Goal: Task Accomplishment & Management: Manage account settings

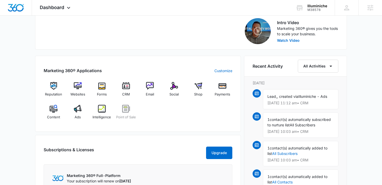
scroll to position [167, 0]
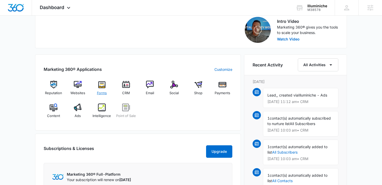
click at [99, 86] on img at bounding box center [102, 85] width 8 height 8
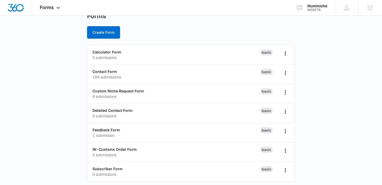
scroll to position [23, 0]
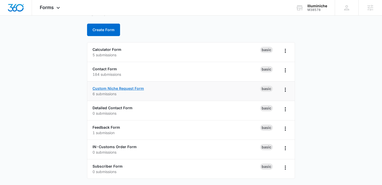
click at [121, 89] on link "Custom Niche Request Form" at bounding box center [117, 88] width 51 height 4
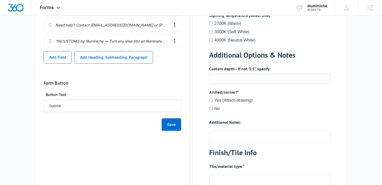
scroll to position [635, 0]
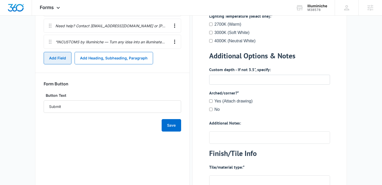
click at [61, 58] on button "Add Field" at bounding box center [58, 58] width 28 height 12
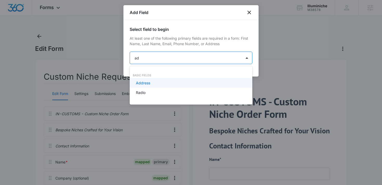
type input "add"
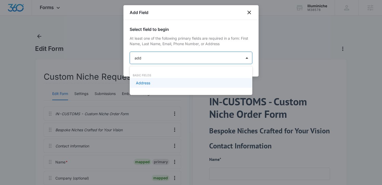
click at [151, 85] on div "Address" at bounding box center [190, 82] width 109 height 5
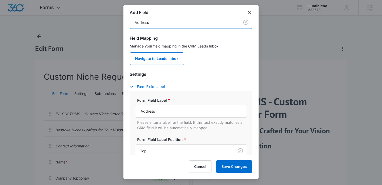
scroll to position [37, 0]
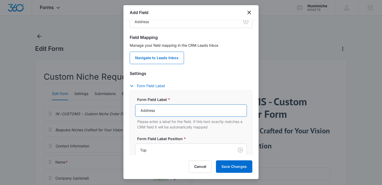
click at [147, 111] on input "Address" at bounding box center [191, 110] width 112 height 12
type input "Shipping Address"
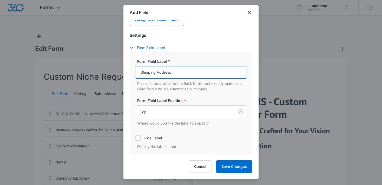
scroll to position [103, 0]
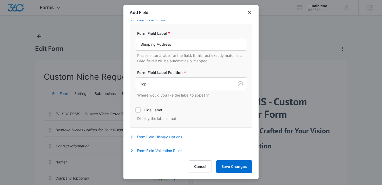
click at [152, 137] on button "Form Field Display Options" at bounding box center [159, 137] width 58 height 6
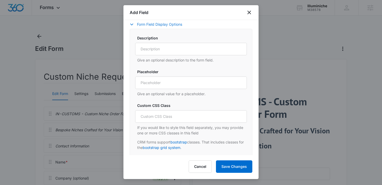
scroll to position [231, 0]
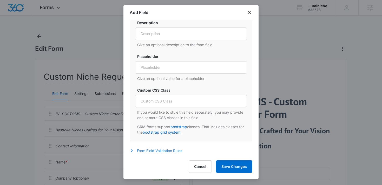
click at [147, 149] on button "Form Field Validation Rules" at bounding box center [159, 151] width 58 height 6
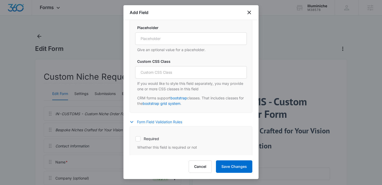
scroll to position [264, 0]
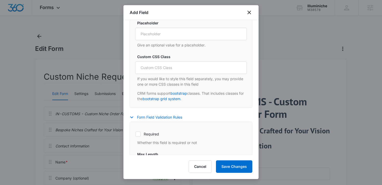
click at [147, 133] on label "Required" at bounding box center [191, 133] width 112 height 5
click at [135, 134] on input "Required" at bounding box center [135, 134] width 0 height 0
checkbox input "true"
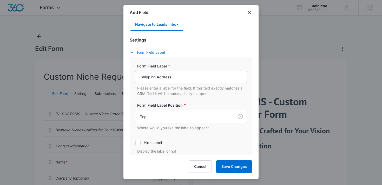
scroll to position [72, 0]
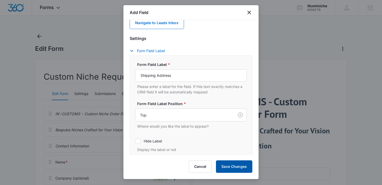
click at [231, 162] on button "Save Changes" at bounding box center [234, 166] width 36 height 12
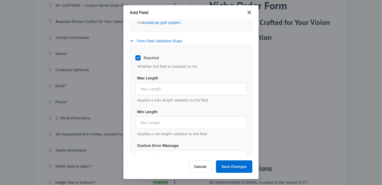
scroll to position [402, 0]
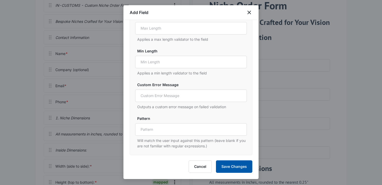
click at [228, 169] on button "Save Changes" at bounding box center [234, 166] width 36 height 12
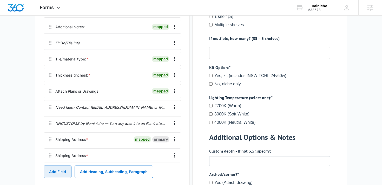
scroll to position [566, 0]
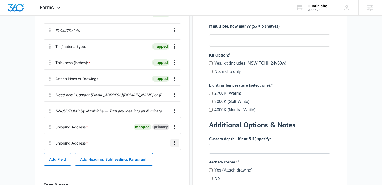
click at [172, 143] on icon "Overflow Menu" at bounding box center [174, 143] width 6 height 6
click at [163, 167] on div "Delete" at bounding box center [160, 166] width 11 height 4
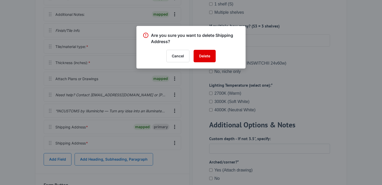
click at [194, 57] on button "Delete" at bounding box center [204, 56] width 22 height 12
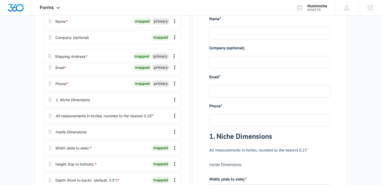
scroll to position [140, 0]
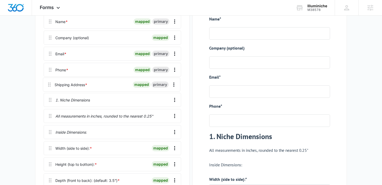
drag, startPoint x: 51, startPoint y: 131, endPoint x: 51, endPoint y: 84, distance: 46.2
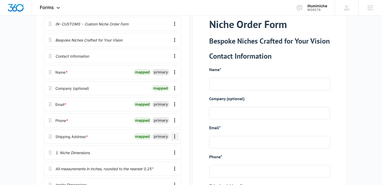
scroll to position [89, 0]
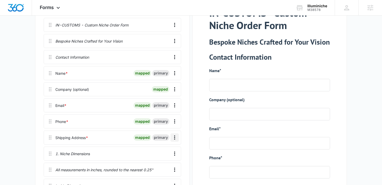
click at [173, 137] on icon "Overflow Menu" at bounding box center [174, 137] width 6 height 6
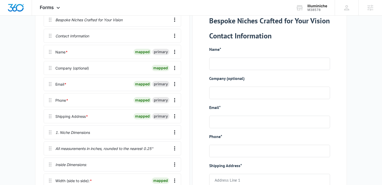
scroll to position [0, 0]
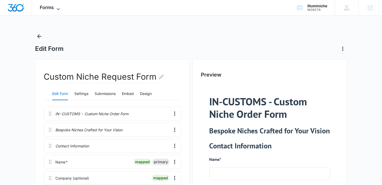
click at [44, 9] on span "Forms" at bounding box center [47, 7] width 14 height 5
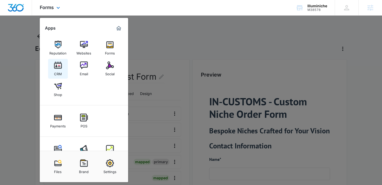
click at [59, 71] on div "CRM" at bounding box center [58, 72] width 8 height 7
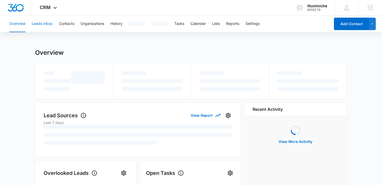
click at [46, 26] on button "Leads Inbox" at bounding box center [42, 24] width 21 height 17
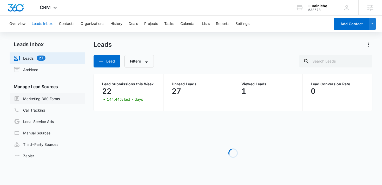
click at [37, 99] on link "Marketing 360 Forms" at bounding box center [37, 99] width 46 height 6
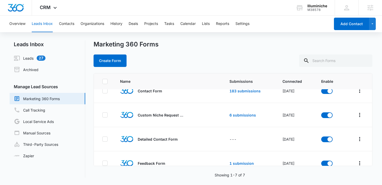
scroll to position [36, 0]
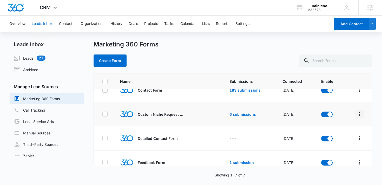
click at [356, 114] on icon "Overflow Menu" at bounding box center [359, 114] width 6 height 6
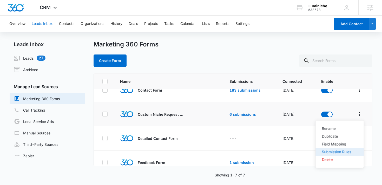
click at [329, 151] on div "Submission Rules" at bounding box center [336, 152] width 29 height 4
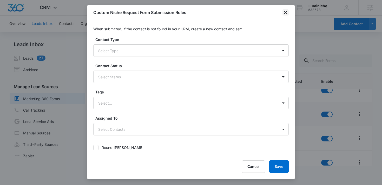
click at [285, 13] on icon "close" at bounding box center [285, 12] width 6 height 6
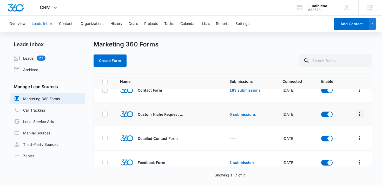
click at [359, 115] on icon "Overflow Menu" at bounding box center [359, 114] width 1 height 4
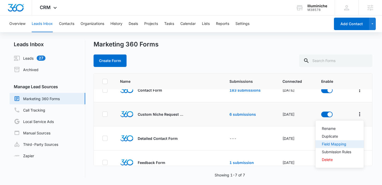
click at [330, 143] on div "Field Mapping" at bounding box center [336, 144] width 29 height 4
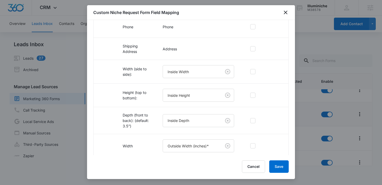
scroll to position [137, 0]
click at [275, 166] on button "Save" at bounding box center [278, 166] width 19 height 12
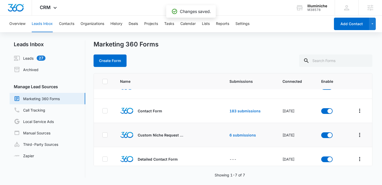
scroll to position [0, 0]
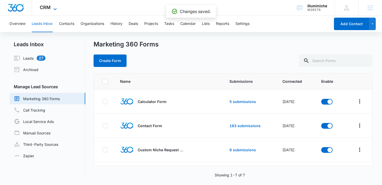
click at [42, 7] on span "CRM" at bounding box center [45, 7] width 11 height 5
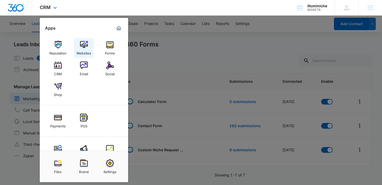
click at [86, 52] on div "Websites" at bounding box center [83, 52] width 15 height 7
